Goal: Task Accomplishment & Management: Manage account settings

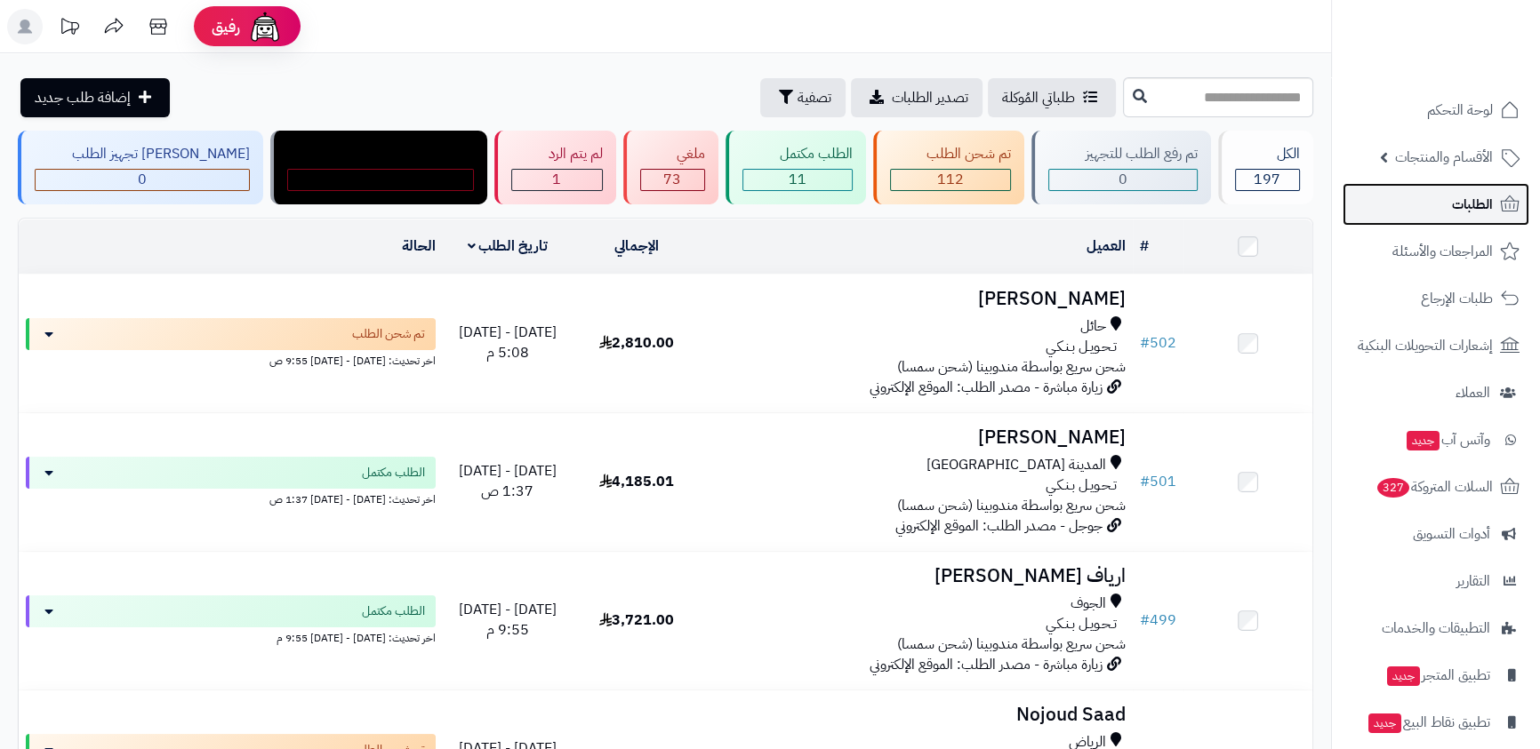
click at [1432, 211] on link "الطلبات" at bounding box center [1435, 204] width 187 height 43
